Goal: Task Accomplishment & Management: Complete application form

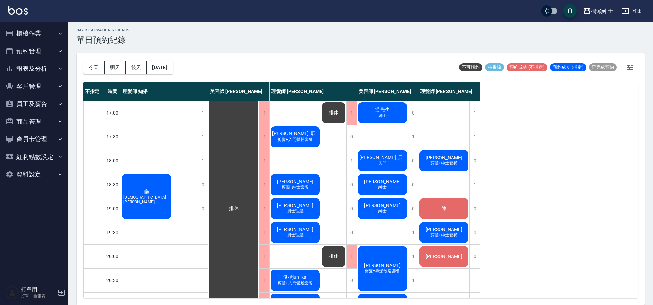
scroll to position [280, 0]
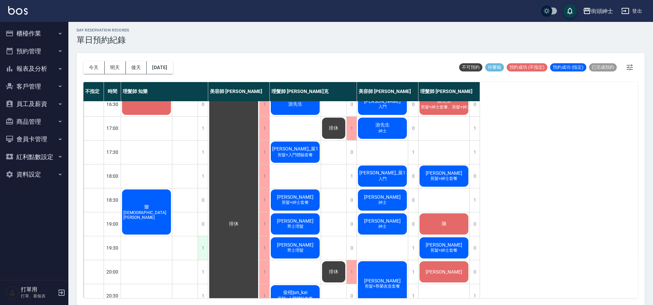
scroll to position [261, 0]
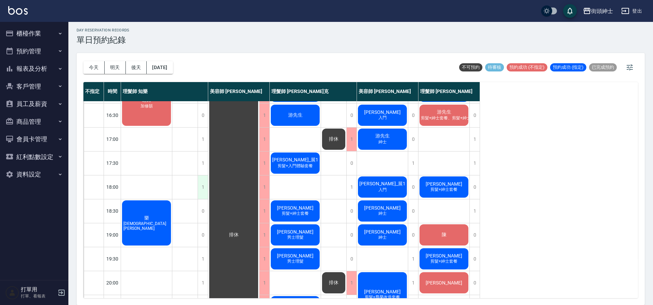
click at [204, 188] on div "1" at bounding box center [203, 187] width 10 height 24
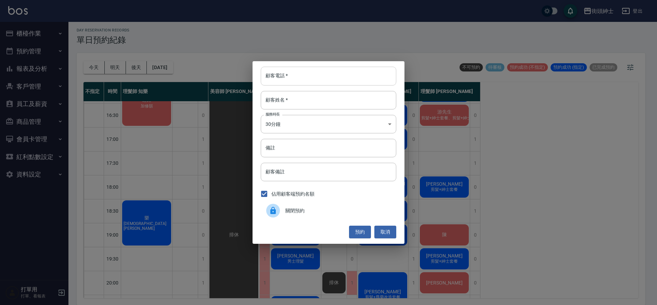
click at [315, 82] on input "顧客電話   *" at bounding box center [328, 76] width 135 height 18
type input "０"
type input "0123"
click at [336, 147] on input "備註" at bounding box center [328, 148] width 135 height 18
type input "g"
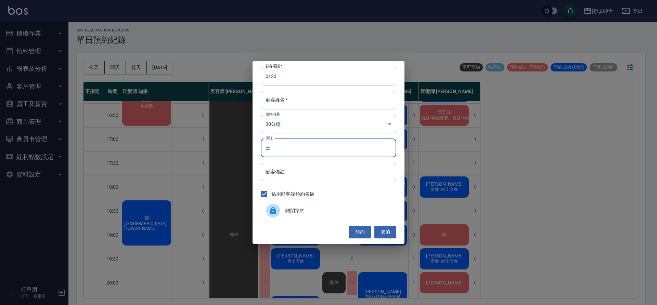
type input "王"
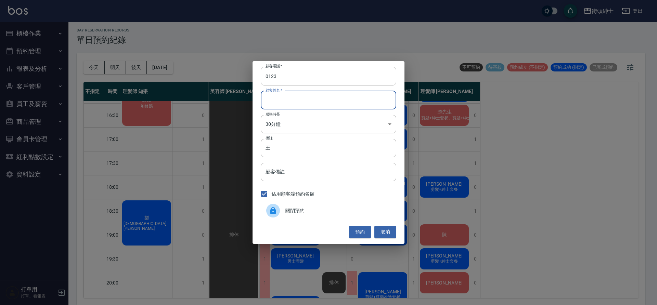
click at [346, 102] on input "顧客姓名   *" at bounding box center [328, 100] width 135 height 18
type input "０"
click at [356, 230] on button "預約" at bounding box center [360, 232] width 22 height 13
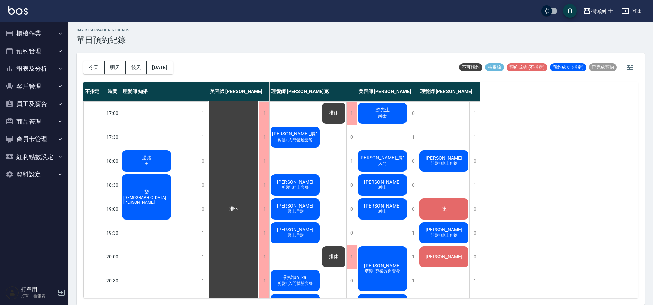
scroll to position [287, 0]
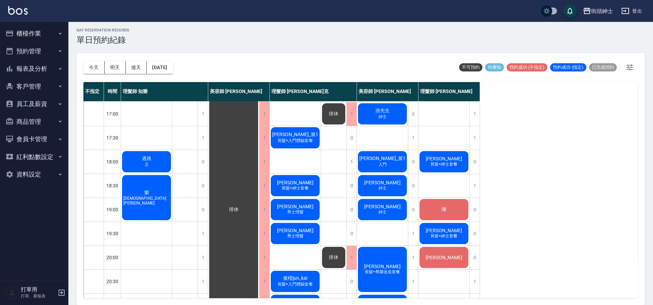
click at [440, 261] on div "terry" at bounding box center [444, 257] width 51 height 23
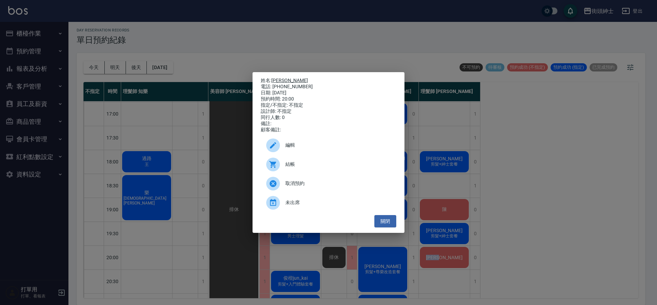
click at [281, 79] on link "terry" at bounding box center [289, 80] width 37 height 5
click at [393, 221] on button "關閉" at bounding box center [385, 221] width 22 height 13
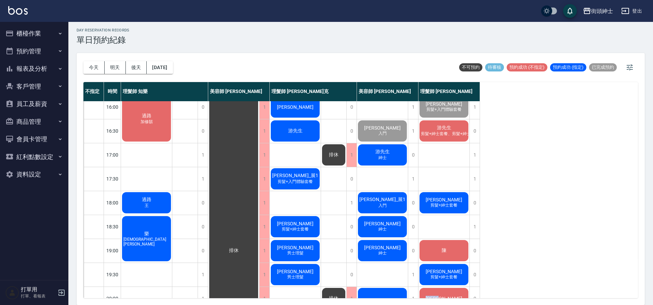
scroll to position [250, 0]
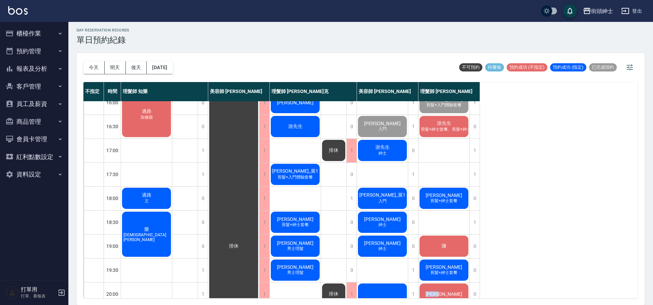
click at [454, 193] on span "[PERSON_NAME]" at bounding box center [443, 195] width 39 height 5
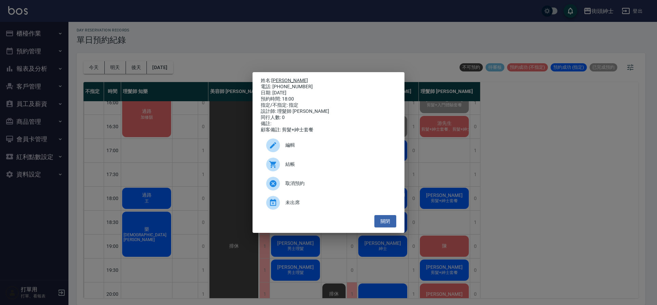
click at [278, 78] on link "[PERSON_NAME]" at bounding box center [289, 80] width 37 height 5
click at [391, 222] on button "關閉" at bounding box center [385, 221] width 22 height 13
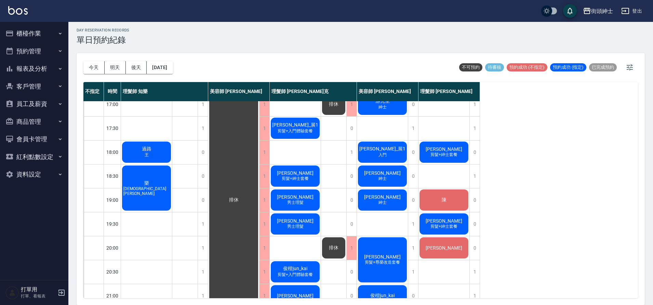
scroll to position [299, 0]
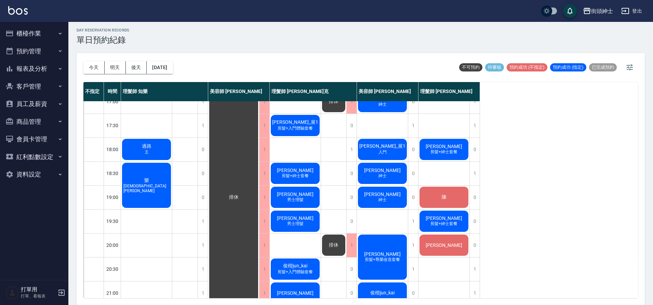
click at [445, 227] on div "Esan 羅 剪髮+紳士套餐" at bounding box center [444, 221] width 51 height 23
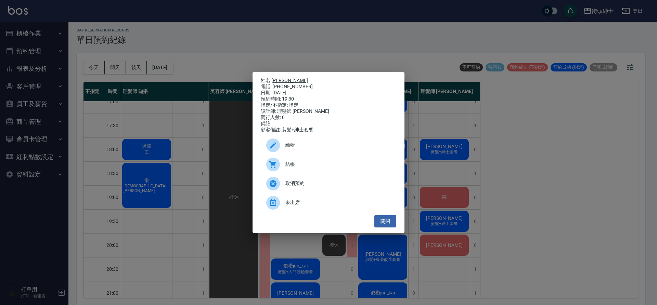
click at [283, 78] on link "[PERSON_NAME]" at bounding box center [289, 80] width 37 height 5
click at [385, 221] on button "關閉" at bounding box center [385, 221] width 22 height 13
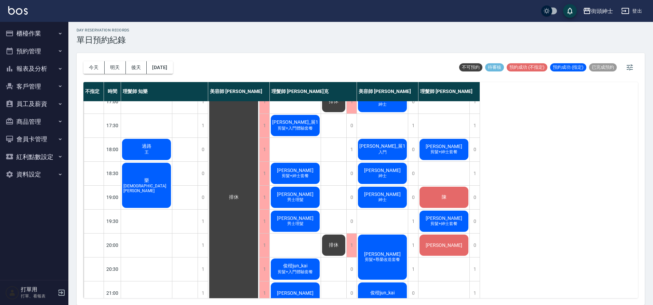
click at [450, 200] on div "陳" at bounding box center [444, 197] width 51 height 23
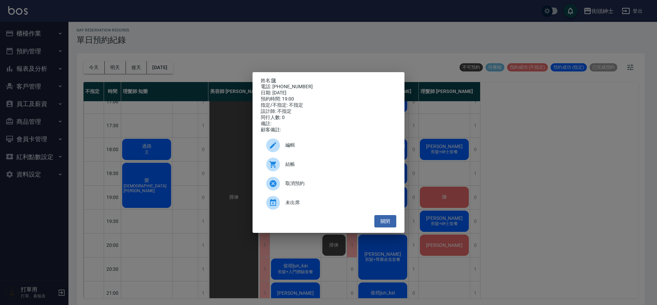
click at [276, 78] on link "陳" at bounding box center [273, 80] width 5 height 5
click at [389, 224] on button "關閉" at bounding box center [385, 221] width 22 height 13
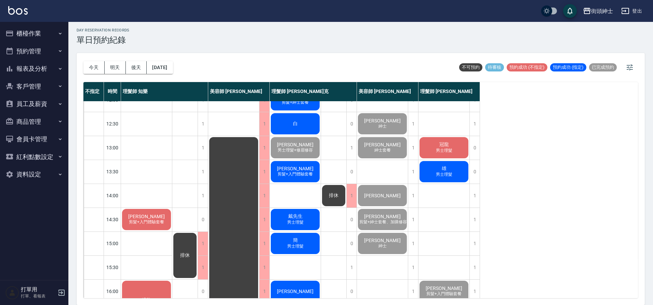
scroll to position [62, 0]
click at [452, 152] on span "男士理髮" at bounding box center [444, 150] width 19 height 6
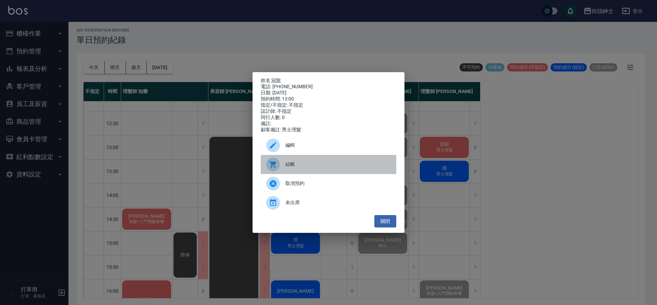
click at [314, 166] on span "結帳" at bounding box center [337, 164] width 105 height 7
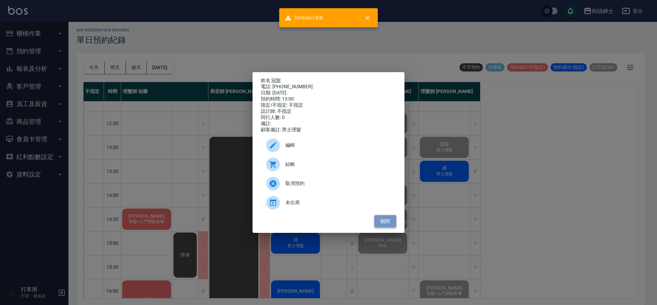
click at [393, 227] on button "關閉" at bounding box center [385, 221] width 22 height 13
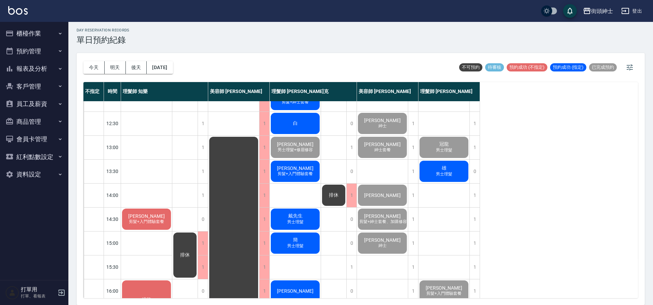
click at [456, 171] on div "雄 男士理髮" at bounding box center [444, 171] width 51 height 23
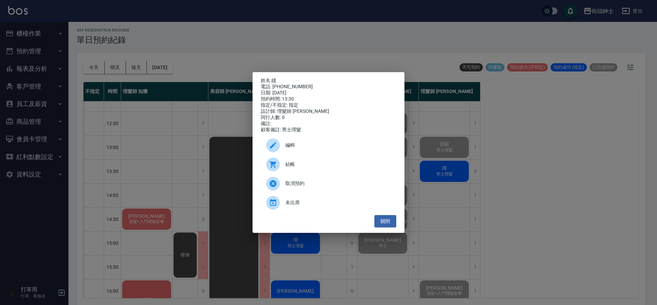
click at [297, 148] on span "編輯" at bounding box center [337, 145] width 105 height 7
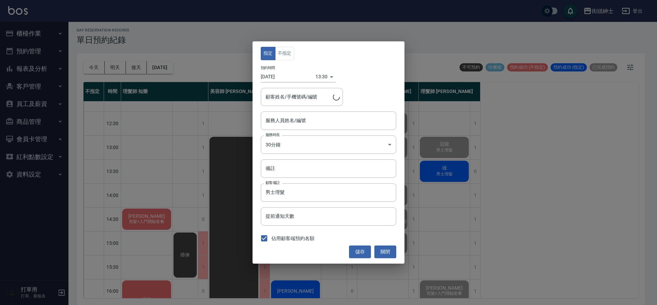
type input "理髮師 eric(無代號)"
type input "雄/0935999430"
click at [478, 115] on div "指定 不指定 預約時間 2025/09/04 13:30 1756963800000 顧客姓名/手機號碼/編號 雄/0935999430 顧客姓名/手機號碼/…" at bounding box center [328, 152] width 657 height 305
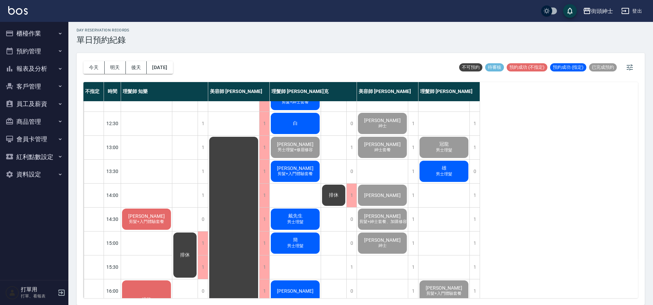
click at [443, 170] on span "雄" at bounding box center [445, 168] width 8 height 6
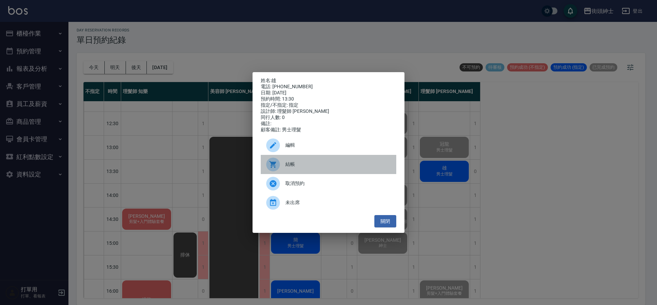
click at [330, 168] on span "結帳" at bounding box center [337, 164] width 105 height 7
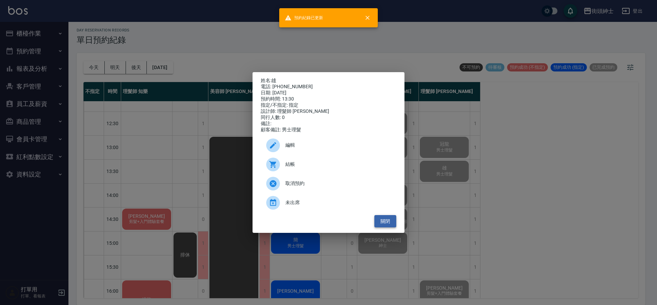
click at [387, 227] on button "關閉" at bounding box center [385, 221] width 22 height 13
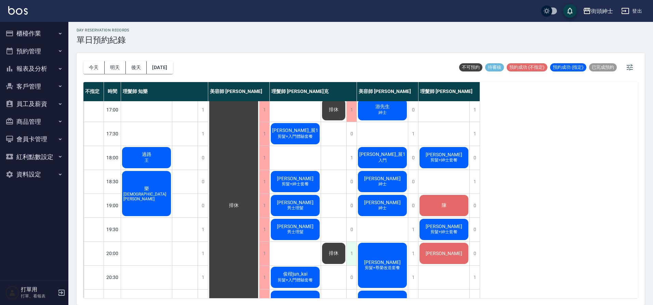
scroll to position [292, 0]
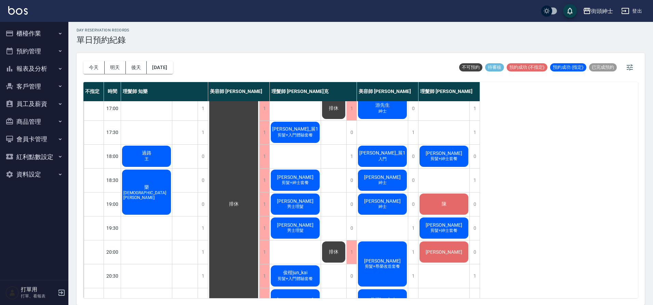
click at [301, 135] on span "剪髮+入門體驗套餐" at bounding box center [295, 135] width 38 height 6
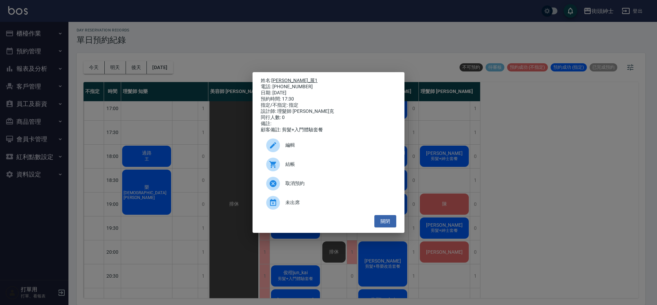
click at [288, 79] on link "[PERSON_NAME]_展1" at bounding box center [294, 80] width 46 height 5
click at [388, 224] on button "關閉" at bounding box center [385, 221] width 22 height 13
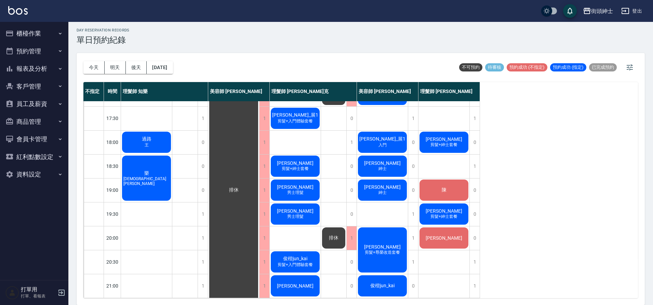
scroll to position [311, 0]
click at [117, 64] on button "明天" at bounding box center [115, 67] width 21 height 13
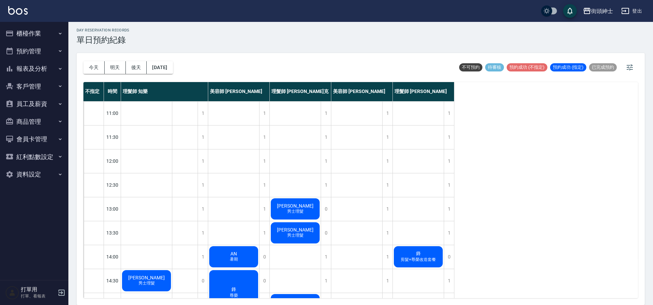
scroll to position [131, 0]
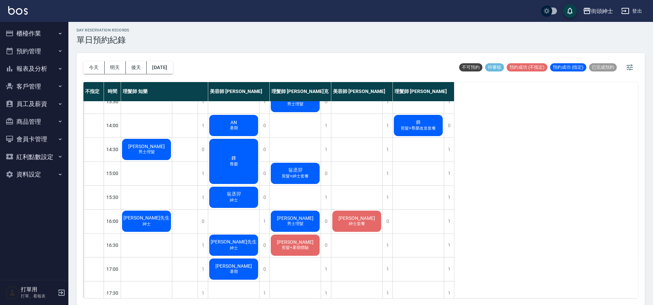
click at [94, 70] on button "今天" at bounding box center [93, 67] width 21 height 13
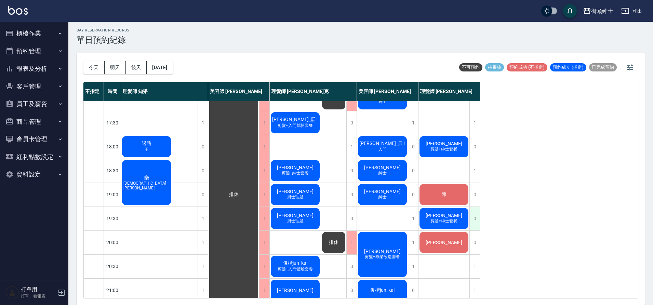
scroll to position [302, 0]
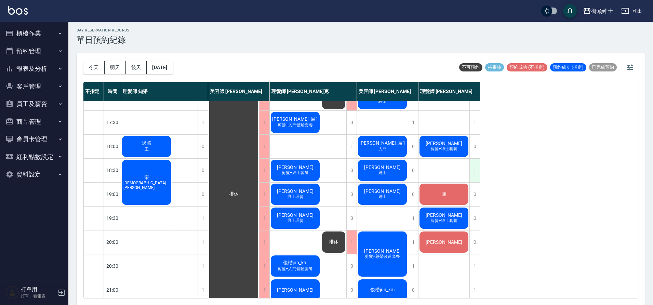
click at [475, 174] on div "1" at bounding box center [475, 171] width 10 height 24
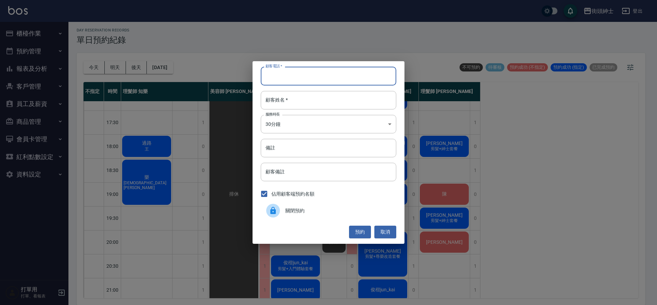
click at [322, 74] on input "顧客電話   *" at bounding box center [328, 76] width 135 height 18
type input "０"
type input "0912345678"
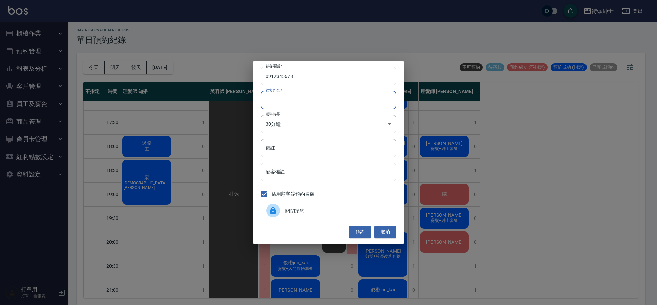
click at [328, 94] on input "顧客姓名   *" at bounding box center [328, 100] width 135 height 18
type input "黎"
click at [354, 233] on button "預約" at bounding box center [360, 232] width 22 height 13
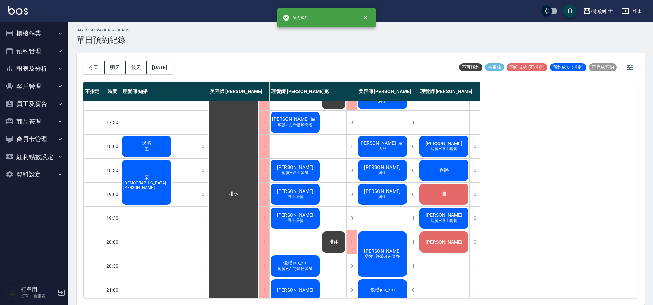
click at [454, 167] on div "過路" at bounding box center [444, 170] width 51 height 23
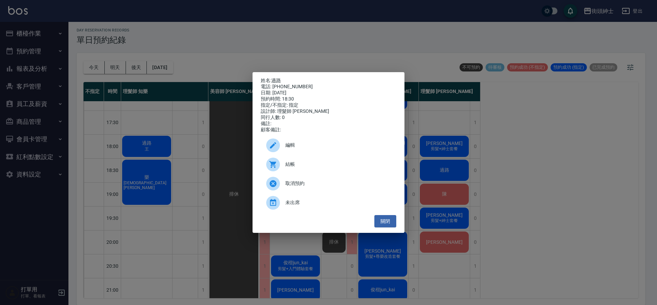
click at [348, 149] on span "編輯" at bounding box center [337, 145] width 105 height 7
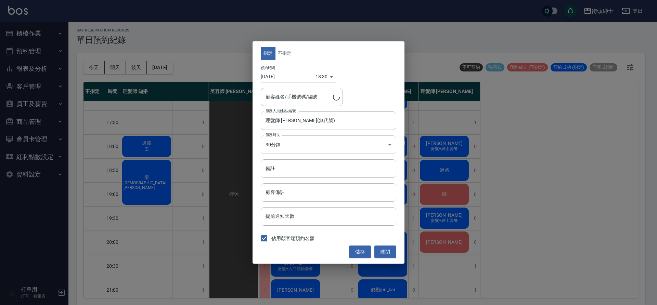
type input "過路/0912345678"
click at [336, 166] on input "備註" at bounding box center [328, 168] width 135 height 18
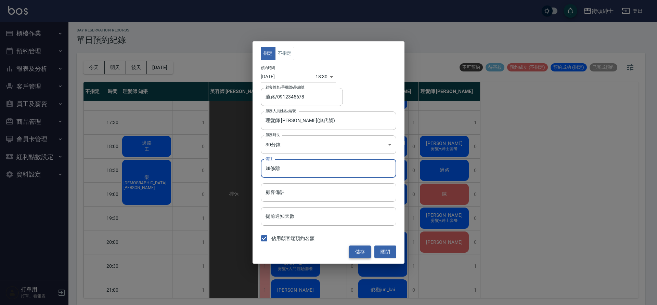
type input "加修鬍"
click at [364, 253] on button "儲存" at bounding box center [360, 252] width 22 height 13
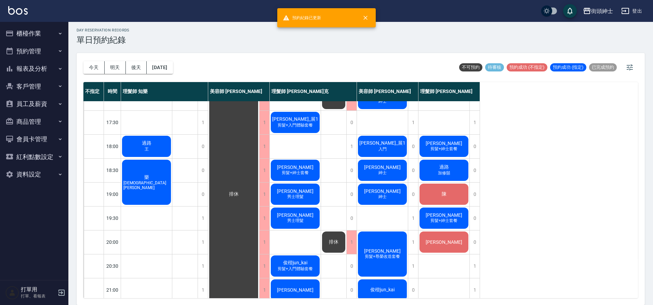
click at [458, 171] on div "過路 加修鬍" at bounding box center [444, 170] width 51 height 23
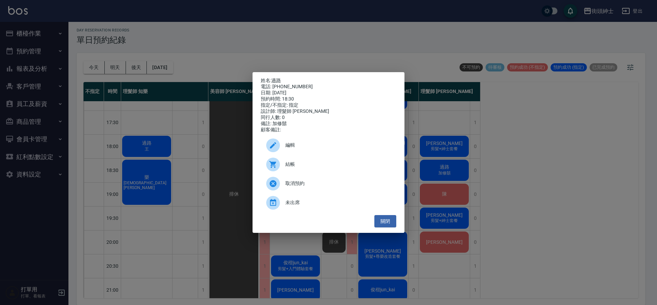
click at [320, 149] on span "編輯" at bounding box center [337, 145] width 105 height 7
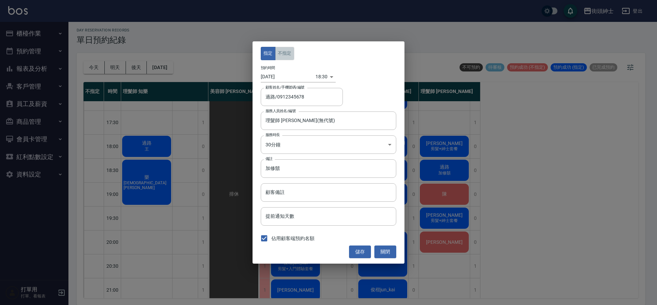
click at [291, 53] on button "不指定" at bounding box center [284, 53] width 19 height 13
click at [357, 250] on button "儲存" at bounding box center [360, 252] width 22 height 13
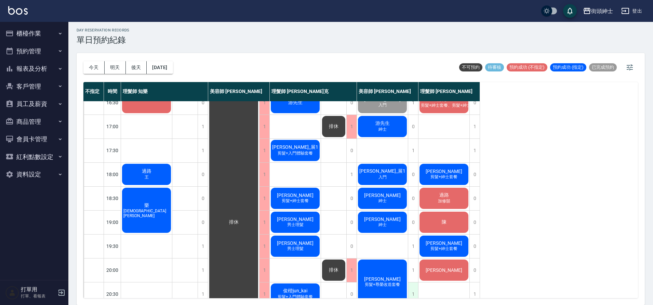
scroll to position [273, 0]
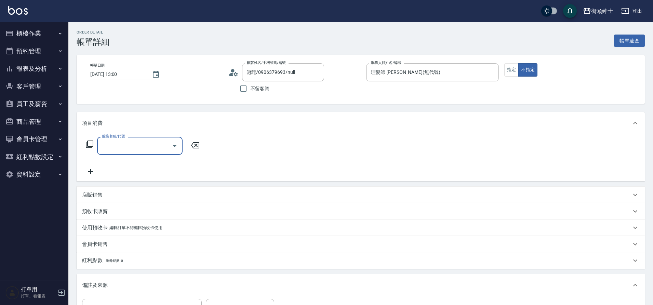
click at [170, 144] on button "Open" at bounding box center [174, 146] width 11 height 11
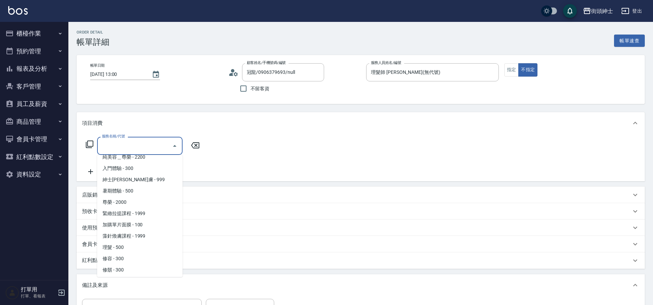
scroll to position [41, 0]
click at [128, 247] on span "理髮 - 500" at bounding box center [140, 245] width 86 height 11
type input "理髮(A02)"
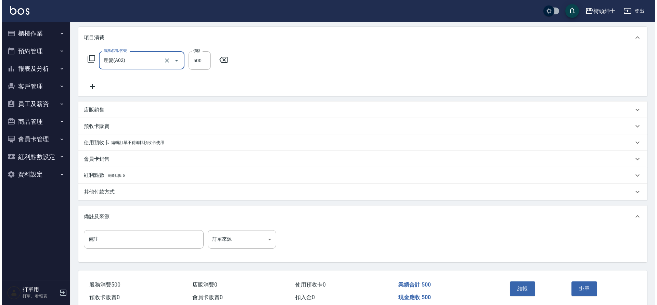
scroll to position [104, 0]
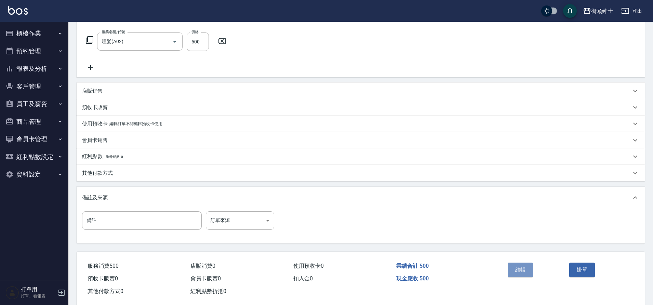
click at [523, 270] on button "結帳" at bounding box center [521, 270] width 26 height 14
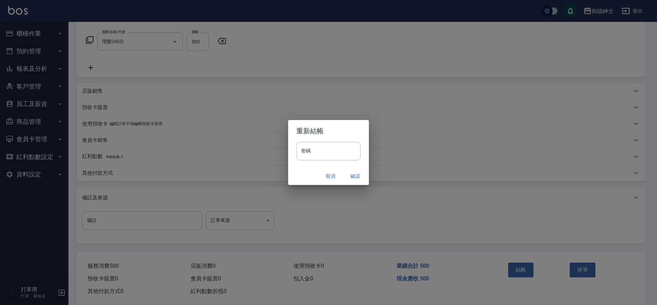
click at [353, 178] on button "確認" at bounding box center [355, 176] width 22 height 13
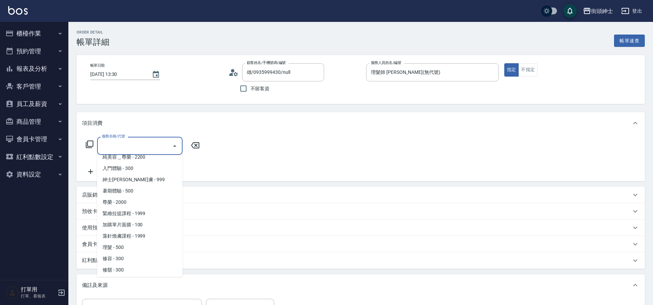
scroll to position [41, 0]
click at [126, 246] on span "理髮 - 500" at bounding box center [140, 245] width 86 height 11
type input "理髮(A02)"
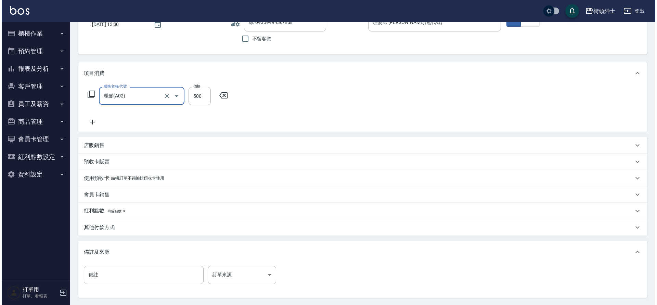
scroll to position [117, 0]
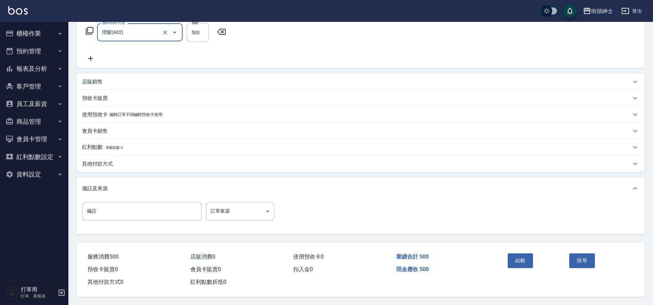
click at [516, 257] on button "結帳" at bounding box center [521, 260] width 26 height 14
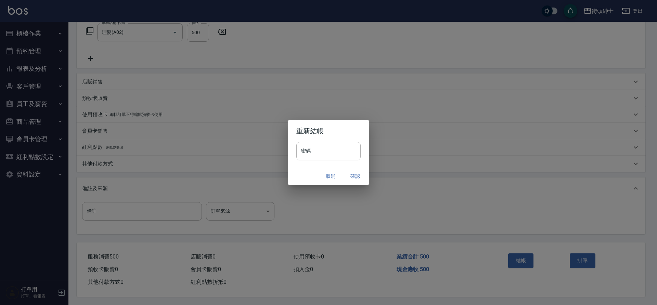
click at [351, 176] on button "確認" at bounding box center [355, 176] width 22 height 13
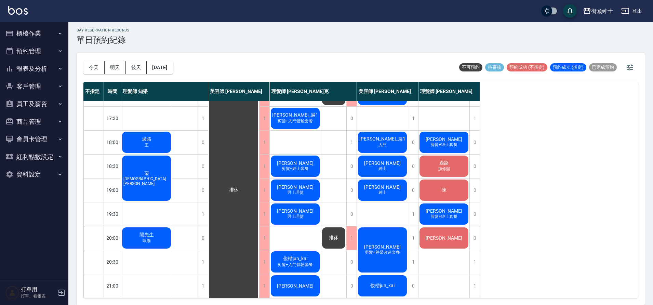
scroll to position [311, 0]
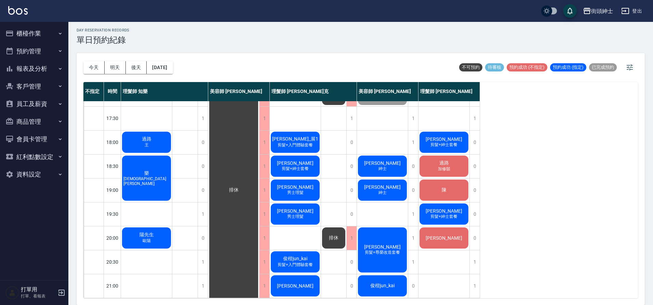
click at [434, 184] on div "陳" at bounding box center [444, 190] width 51 height 23
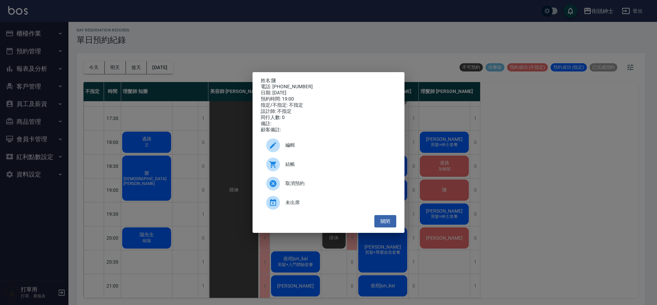
drag, startPoint x: 321, startPoint y: 53, endPoint x: 327, endPoint y: 57, distance: 7.5
click at [323, 55] on div "姓名: 陳 電話: [PHONE_NUMBER] 日期: [DATE] 預約時間: 19:00 指定/不指定: 不指定 設計師: 不指定 同行人數: 0 備註…" at bounding box center [328, 152] width 657 height 305
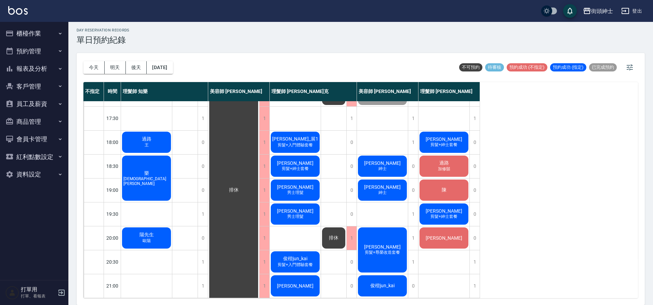
click at [454, 160] on div "過路 加修鬍" at bounding box center [444, 166] width 51 height 23
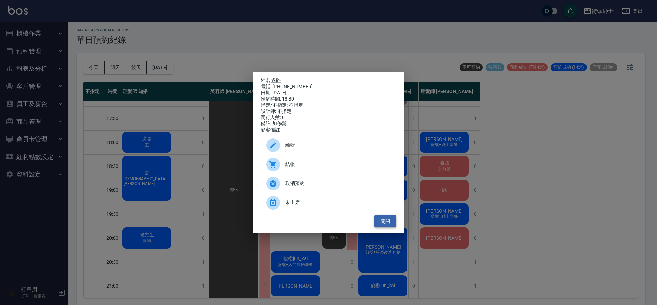
click at [384, 227] on button "關閉" at bounding box center [385, 221] width 22 height 13
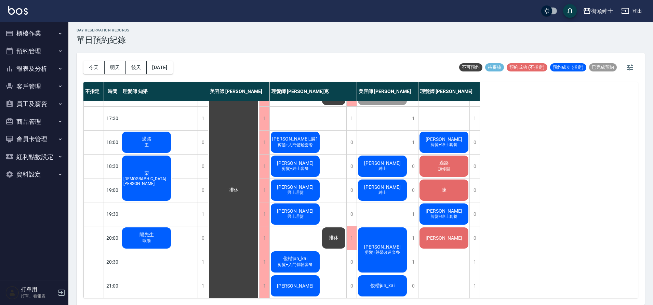
click at [431, 160] on div "過路 加修鬍" at bounding box center [444, 166] width 51 height 23
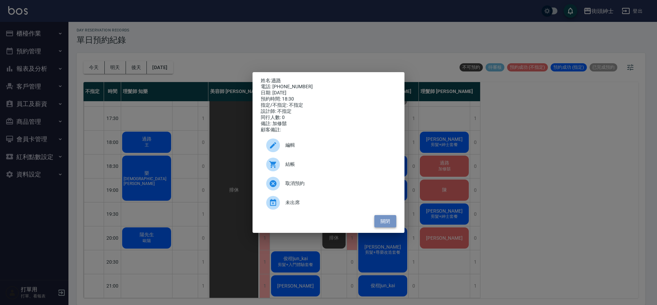
click at [382, 223] on button "關閉" at bounding box center [385, 221] width 22 height 13
